Goal: Communication & Community: Answer question/provide support

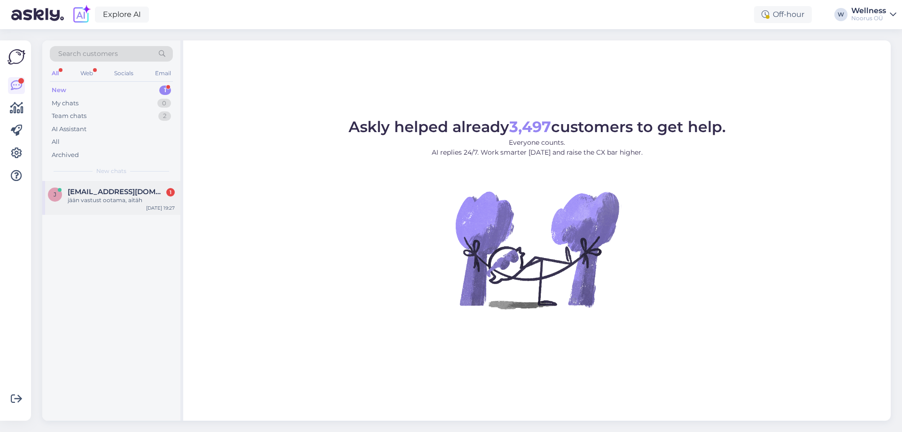
click at [114, 196] on div "jään vastust ootama, aitäh" at bounding box center [121, 200] width 107 height 8
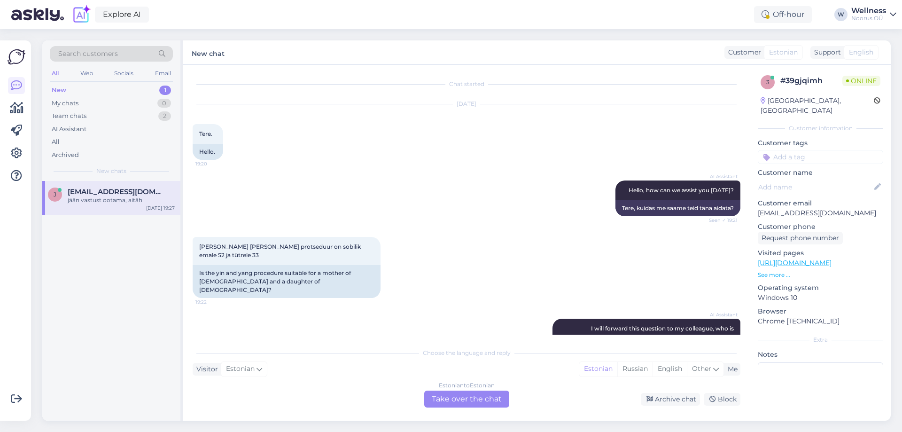
scroll to position [95, 0]
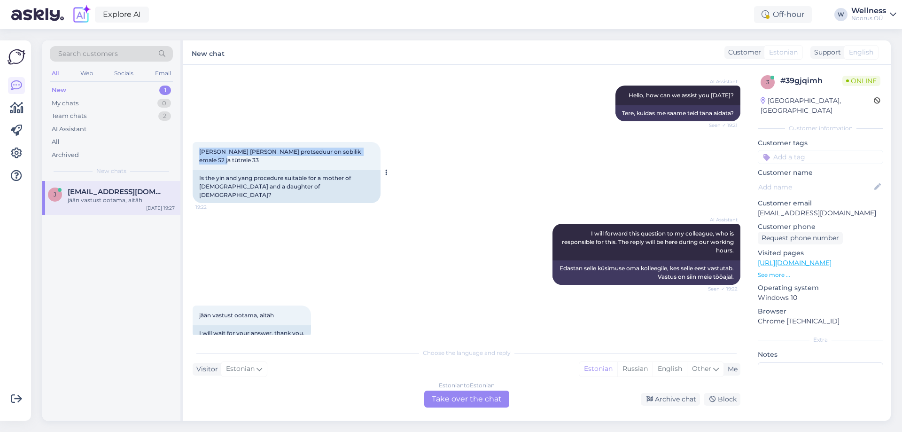
drag, startPoint x: 371, startPoint y: 150, endPoint x: 198, endPoint y: 150, distance: 173.4
click at [198, 150] on div "[PERSON_NAME] [PERSON_NAME] protseduur on sobilik emale 52 ja tütrele 33 19:22" at bounding box center [287, 156] width 188 height 28
copy span "[PERSON_NAME] [PERSON_NAME] protseduur on sobilik emale 52 ja tütrele 33"
click at [445, 400] on div "Estonian to Estonian Take over the chat" at bounding box center [466, 399] width 85 height 17
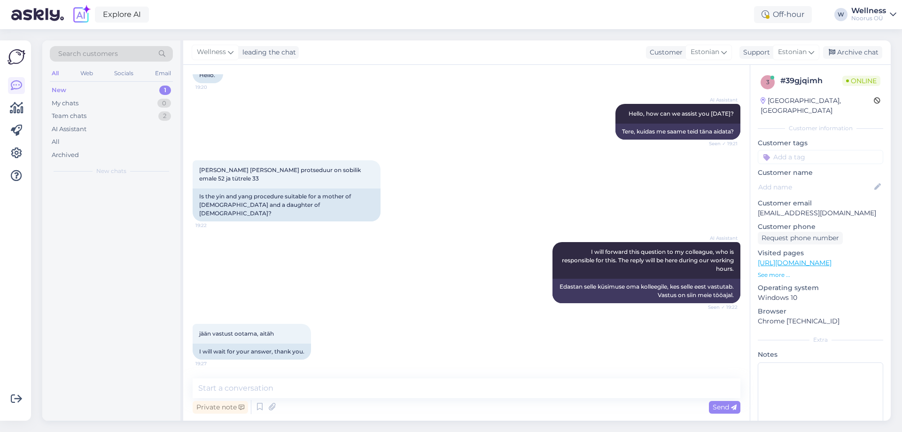
scroll to position [60, 0]
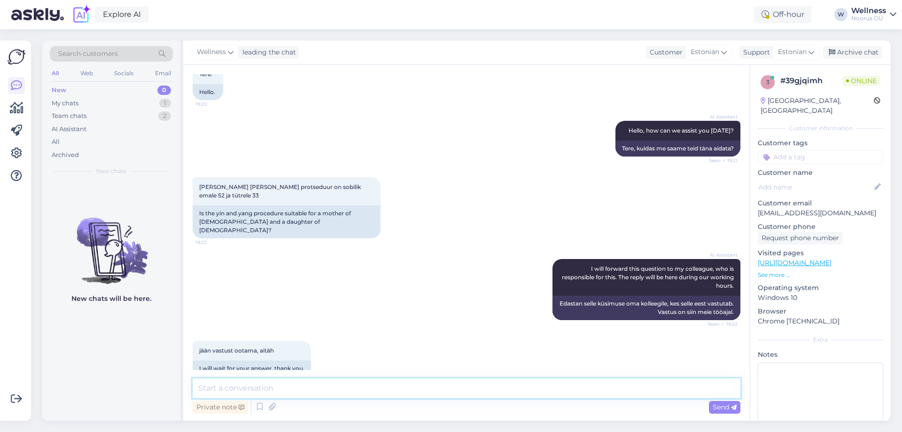
click at [379, 386] on textarea at bounding box center [467, 388] width 548 height 20
paste textarea "Tere päevast. Protseduur hõlmab"
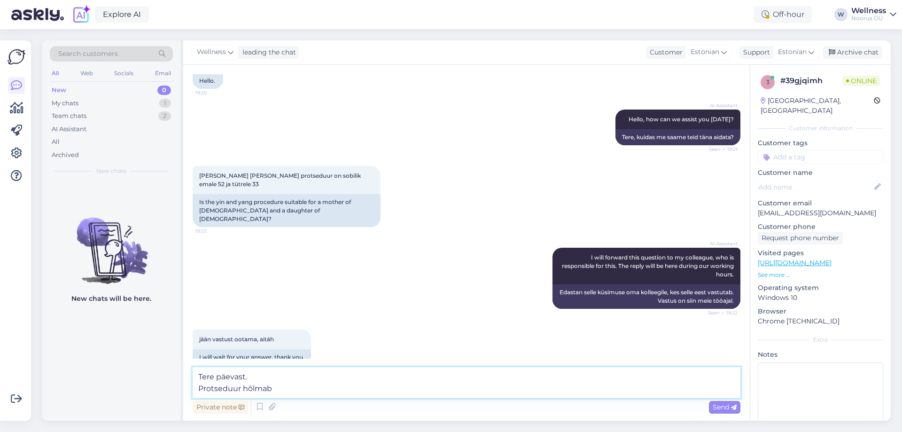
type textarea "Tere päevast. Protseduur hõlmab."
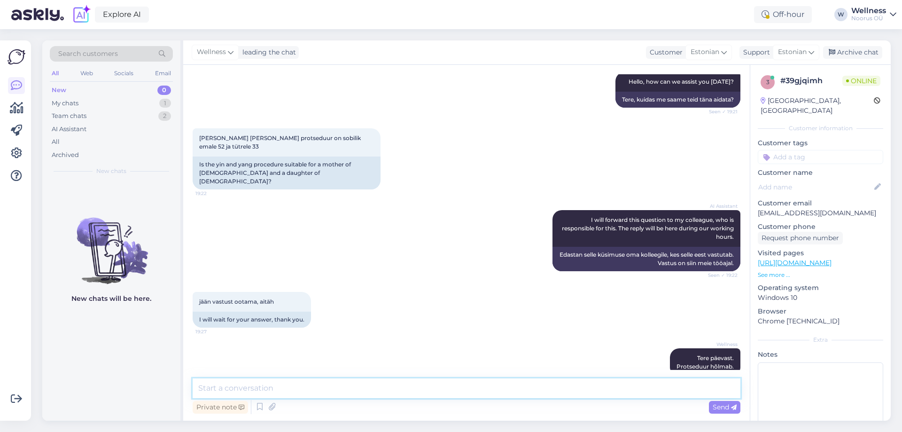
click at [424, 391] on textarea at bounding box center [467, 388] width 548 height 20
paste textarea "[PERSON_NAME] [PERSON_NAME] [PERSON_NAME]: hüdromassaaživann soolade ja eeterli…"
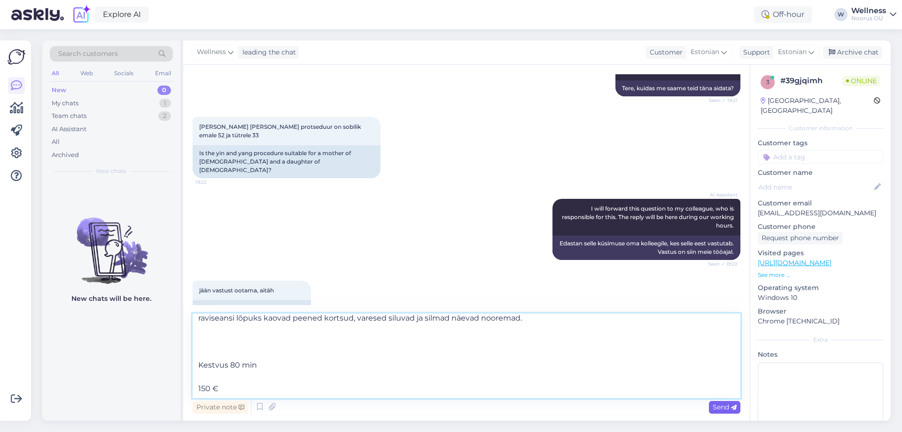
type textarea "[PERSON_NAME] [PERSON_NAME] [PERSON_NAME]: hüdromassaaživann soolade ja eeterli…"
click at [711, 405] on div "Send" at bounding box center [724, 407] width 31 height 13
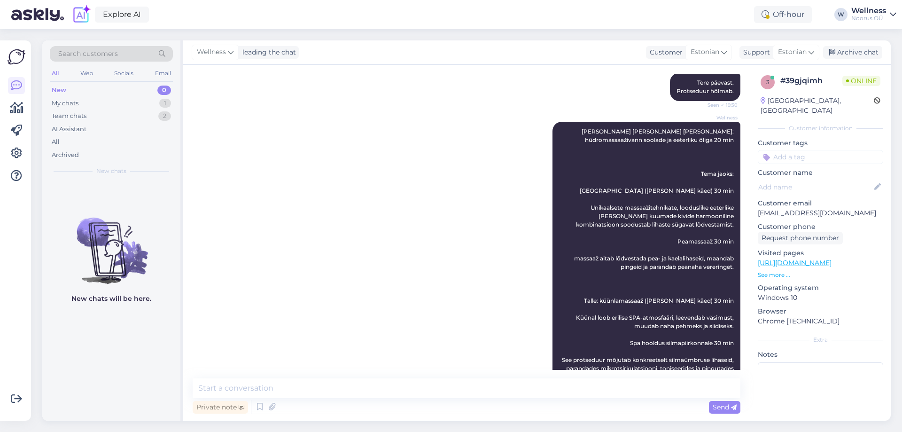
scroll to position [470, 0]
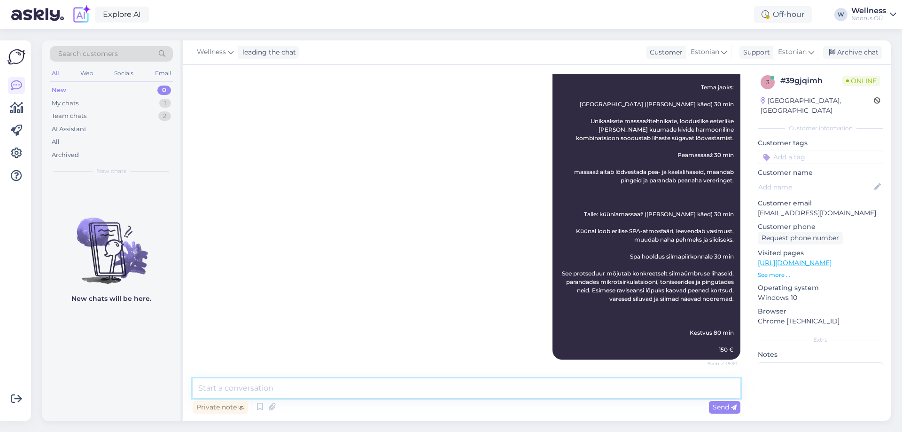
click at [388, 389] on textarea at bounding box center [467, 388] width 548 height 20
paste textarea "Kui soovite protseduuri [PERSON_NAME] naisele, saame teile selle protseduuri ra…"
type textarea "Kui soovite protseduuri [PERSON_NAME] naisele, saame teile selle protseduuri ra…"
click at [720, 408] on span "Send" at bounding box center [725, 407] width 24 height 8
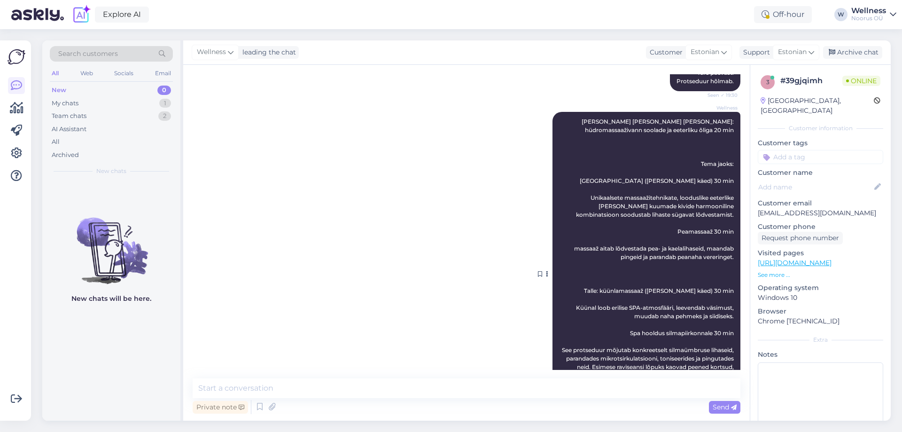
scroll to position [519, 0]
